Goal: Find specific fact: Find specific fact

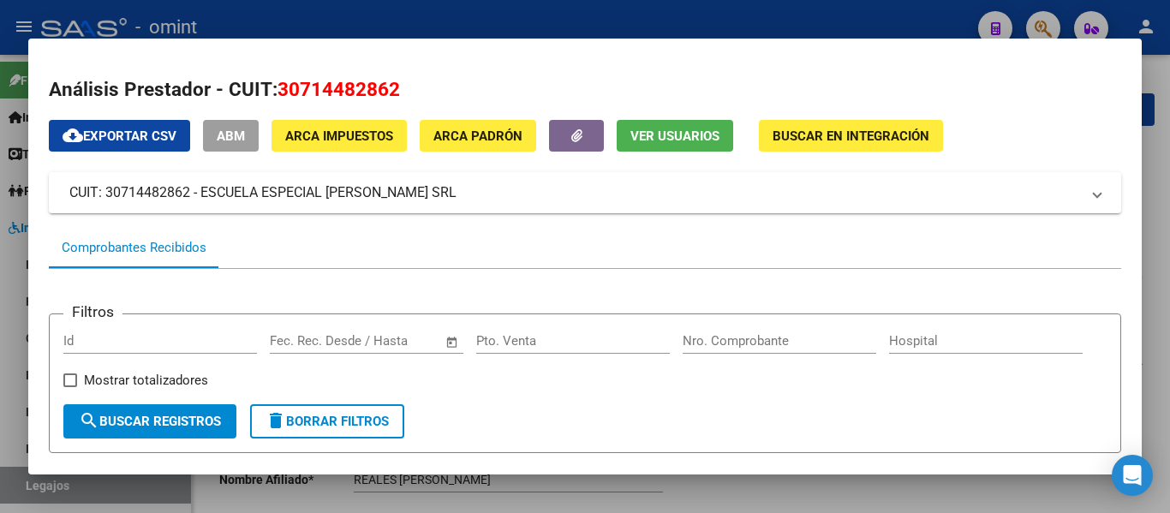
scroll to position [599, 0]
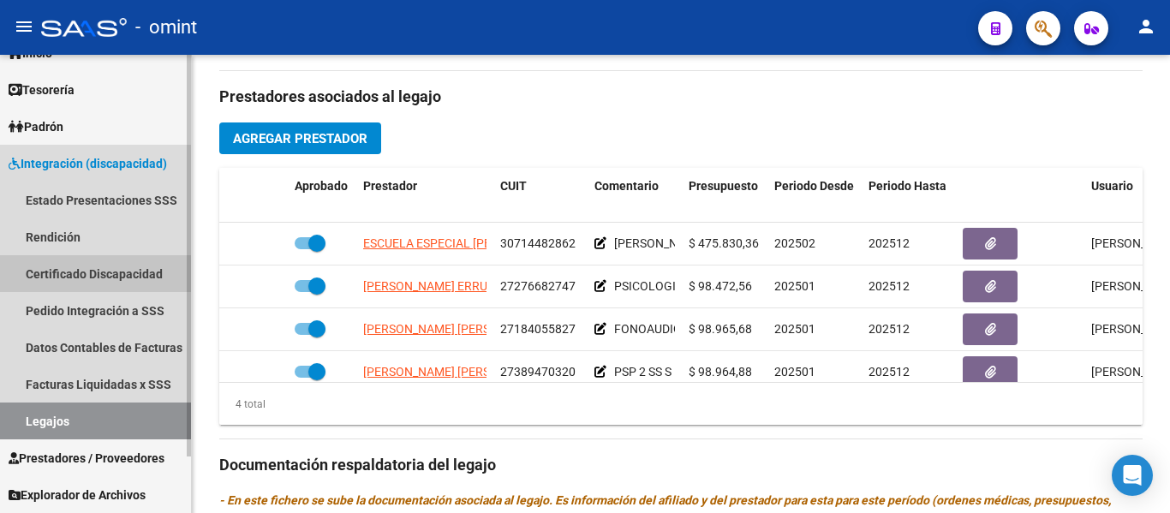
drag, startPoint x: 95, startPoint y: 276, endPoint x: 102, endPoint y: 304, distance: 29.1
click at [95, 275] on link "Certificado Discapacidad" at bounding box center [95, 273] width 191 height 37
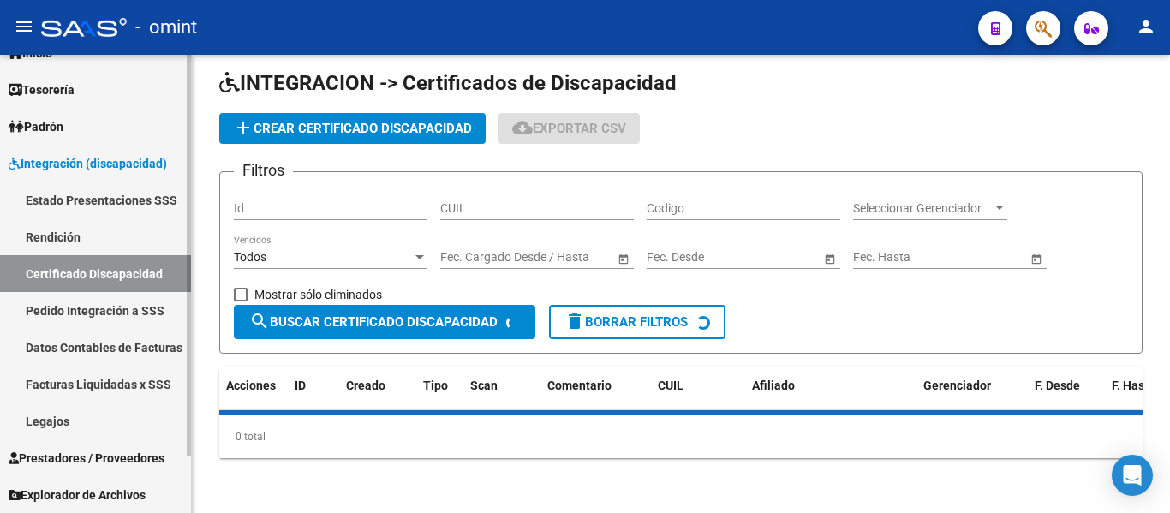
click at [92, 429] on link "Legajos" at bounding box center [95, 420] width 191 height 37
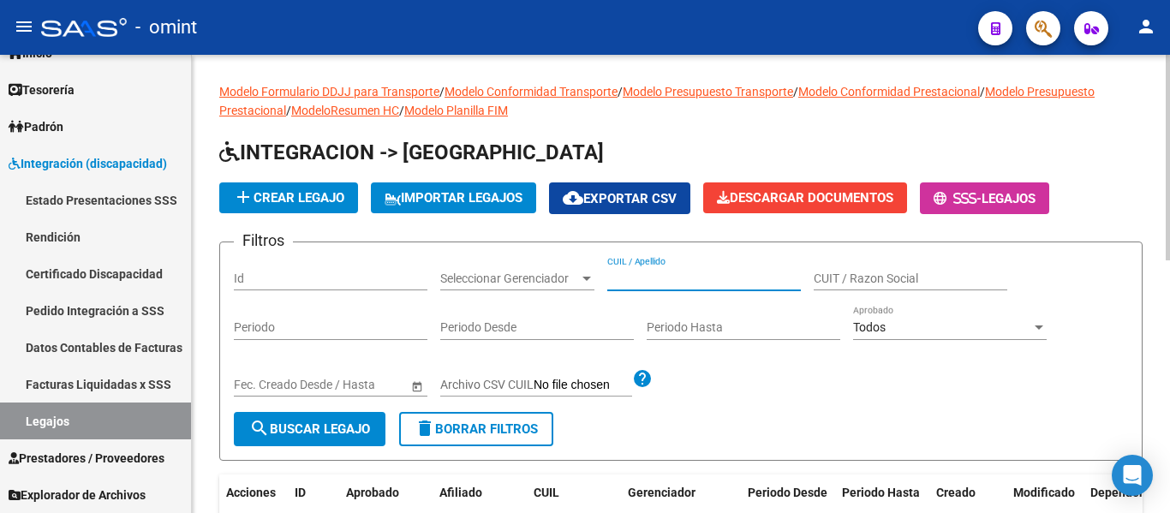
paste input "Pincardini"
type input "Pincardini"
click at [343, 429] on span "search Buscar Legajo" at bounding box center [309, 428] width 121 height 15
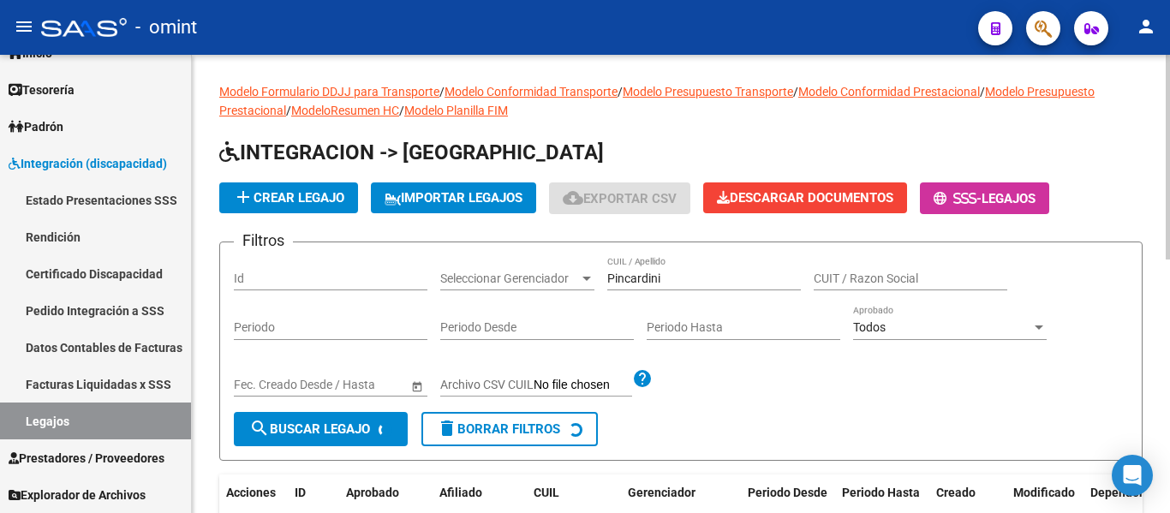
scroll to position [178, 0]
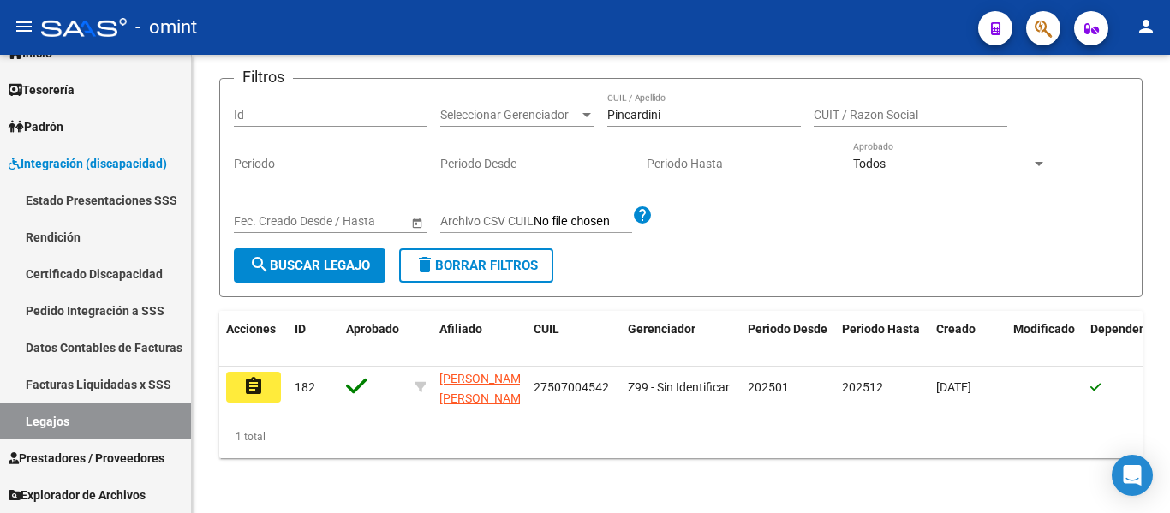
click at [263, 376] on mat-icon "assignment" at bounding box center [253, 386] width 21 height 21
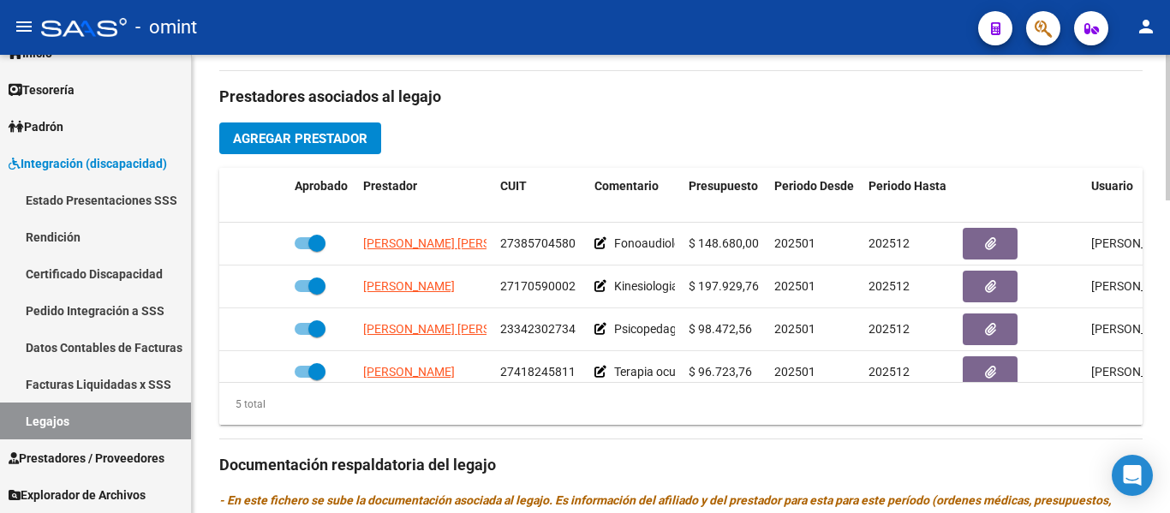
scroll to position [74, 0]
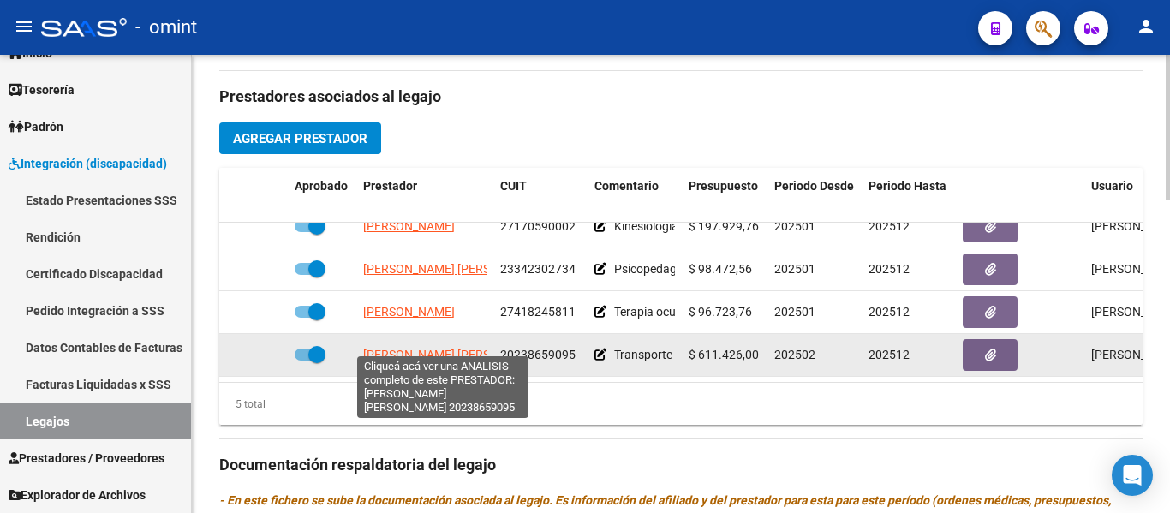
click at [452, 348] on span "[PERSON_NAME] [PERSON_NAME]" at bounding box center [456, 355] width 186 height 14
type textarea "20238659095"
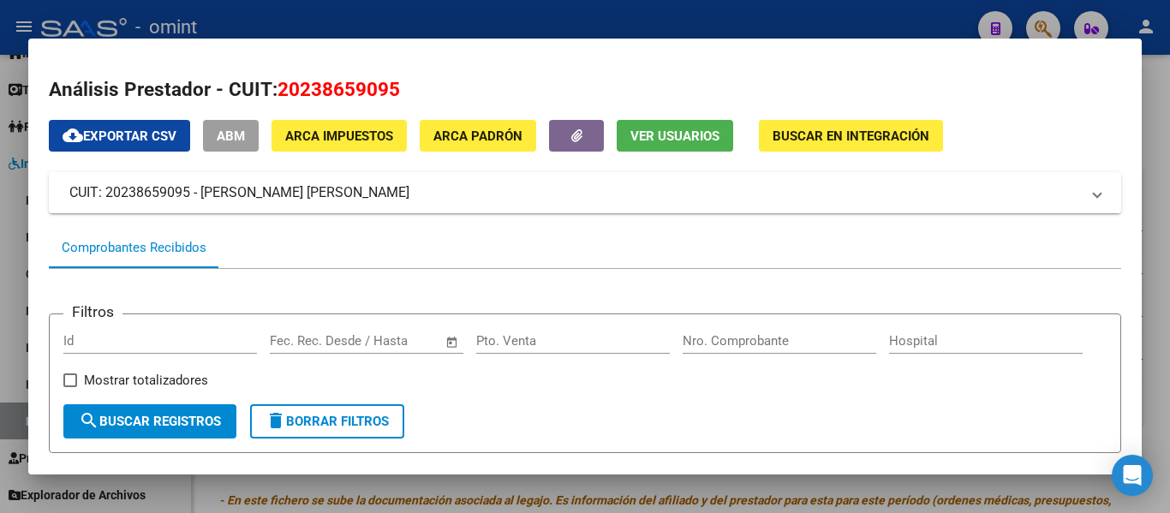
drag, startPoint x: 104, startPoint y: 194, endPoint x: 192, endPoint y: 201, distance: 87.6
click at [192, 201] on mat-panel-title "CUIT: 20238659095 - [PERSON_NAME] [PERSON_NAME]" at bounding box center [574, 192] width 1010 height 21
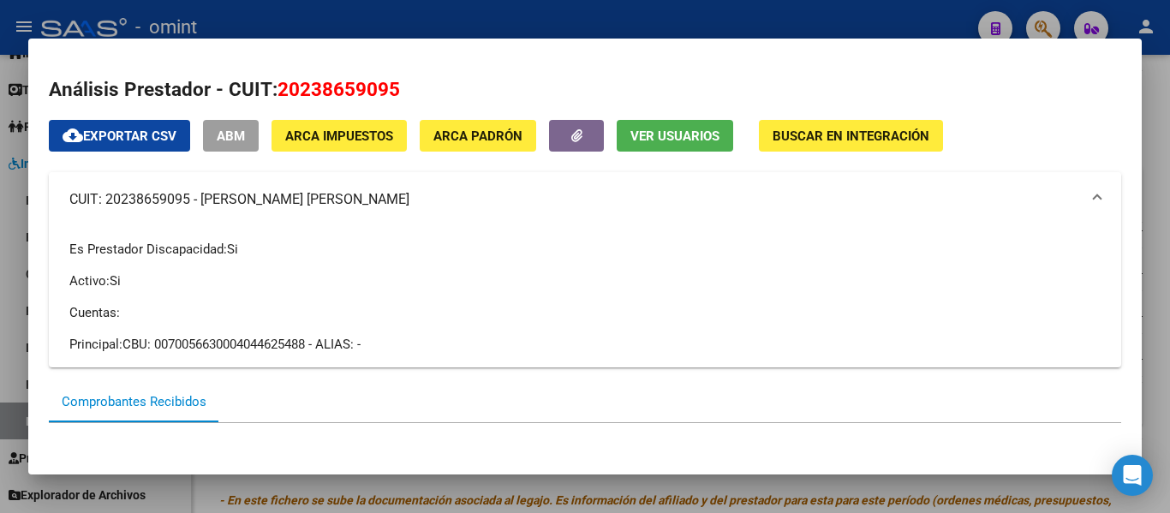
copy mat-panel-title "20238659095"
